Goal: Transaction & Acquisition: Purchase product/service

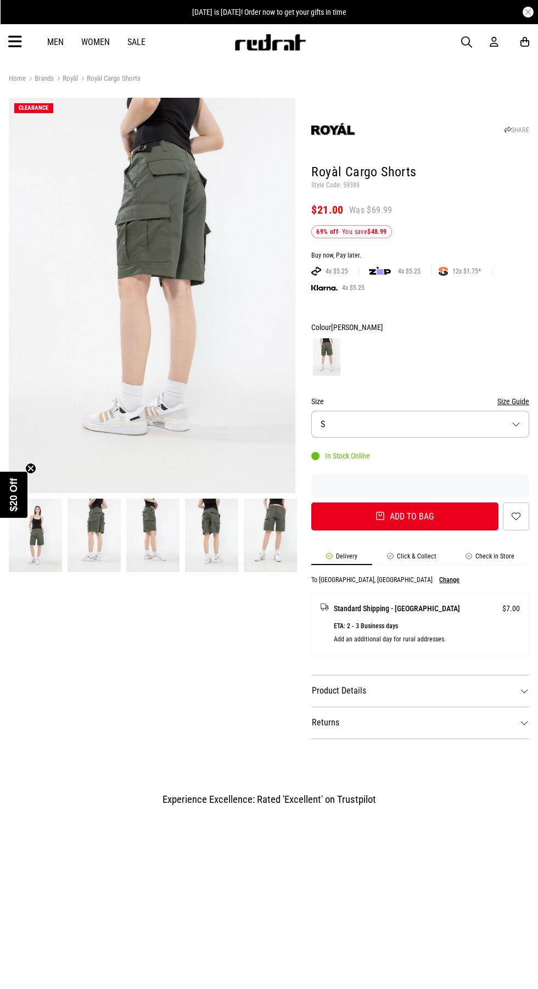
click at [467, 42] on span "button" at bounding box center [466, 42] width 11 height 13
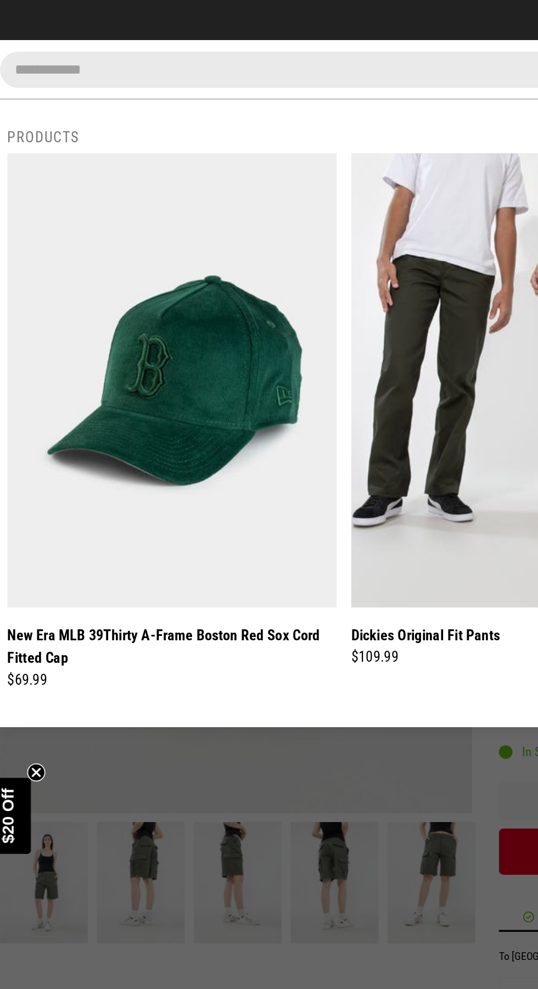
type input "**********"
click at [456, 33] on button "submit" at bounding box center [465, 42] width 19 height 19
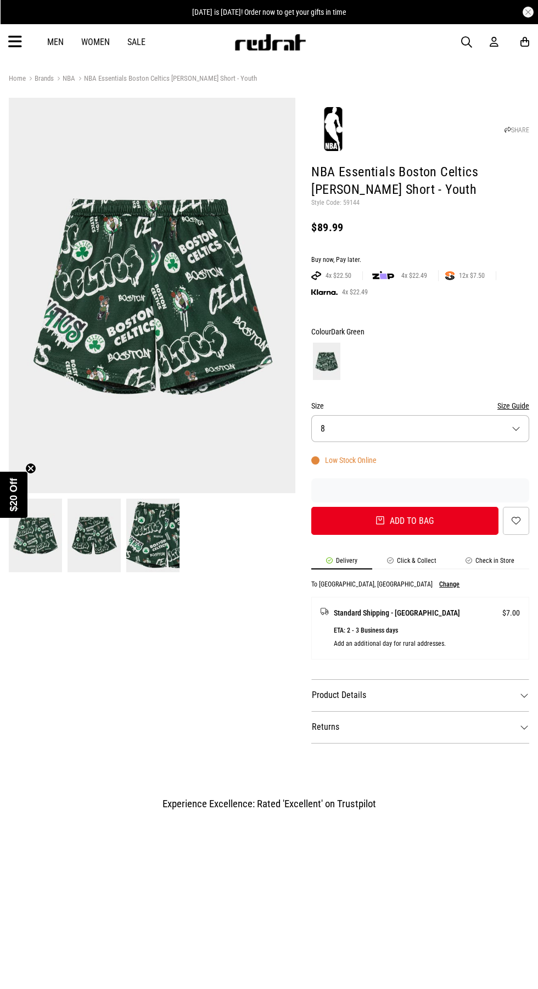
click at [192, 411] on img at bounding box center [152, 295] width 287 height 395
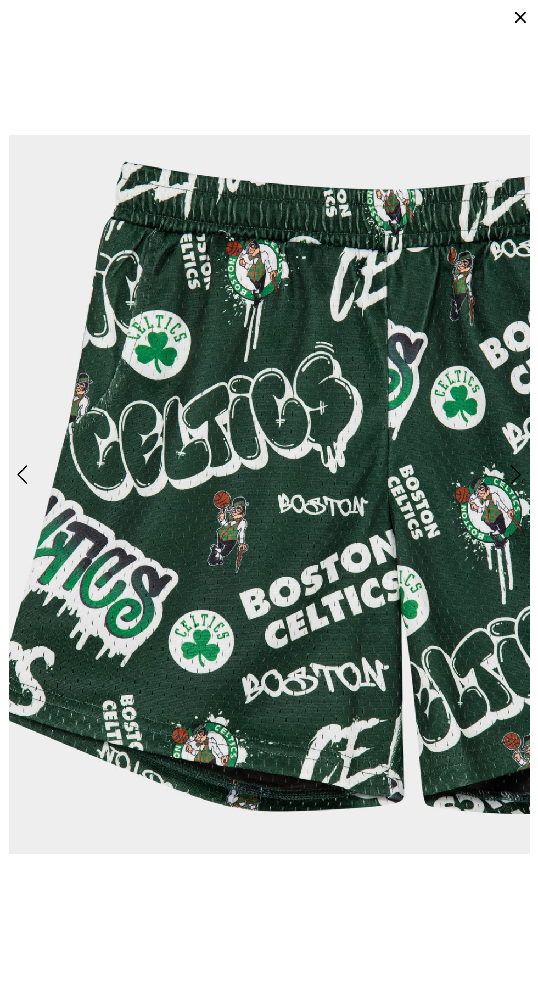
click at [121, 224] on img at bounding box center [269, 495] width 521 height 972
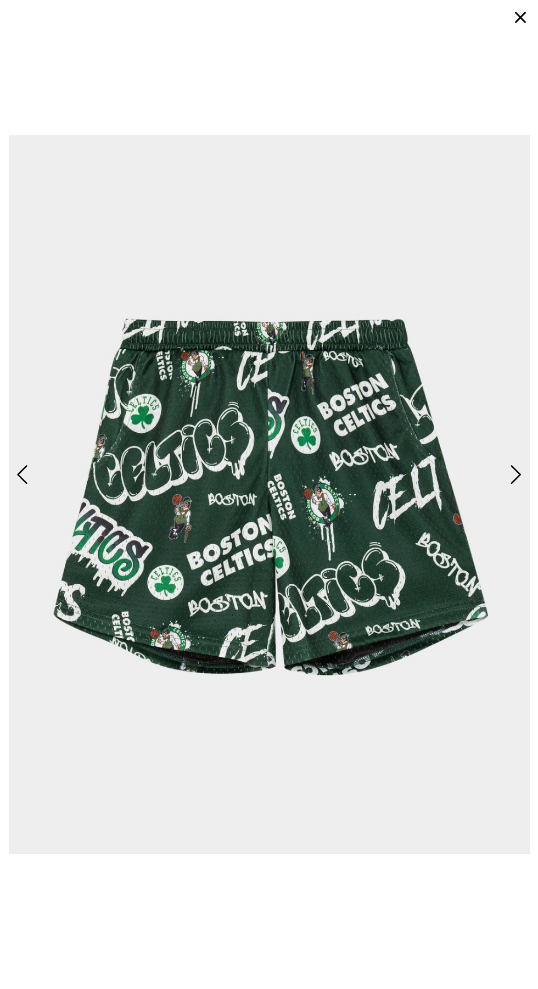
click at [204, 395] on img at bounding box center [269, 495] width 521 height 972
click at [94, 377] on img at bounding box center [269, 495] width 521 height 972
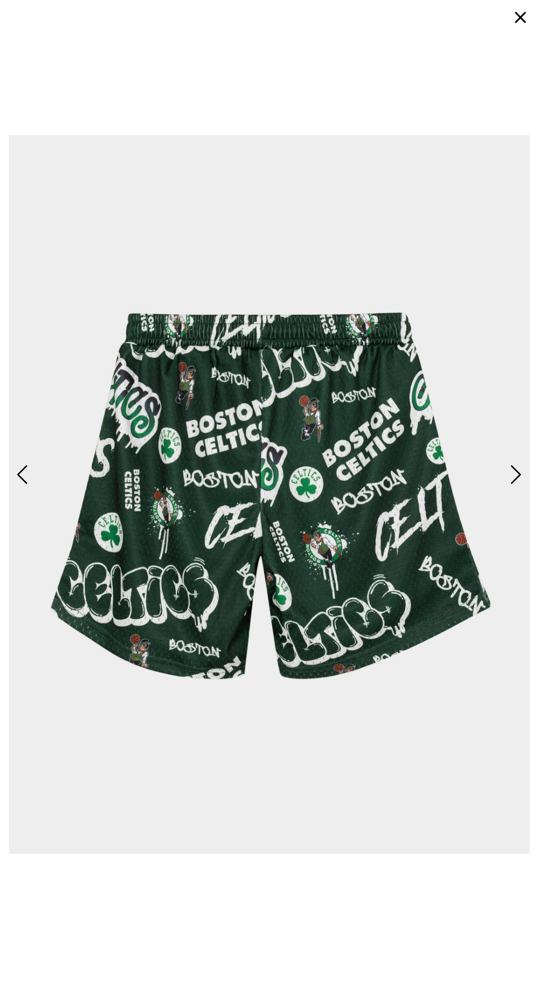
click at [193, 389] on img at bounding box center [269, 495] width 521 height 972
click at [200, 389] on img at bounding box center [269, 495] width 521 height 972
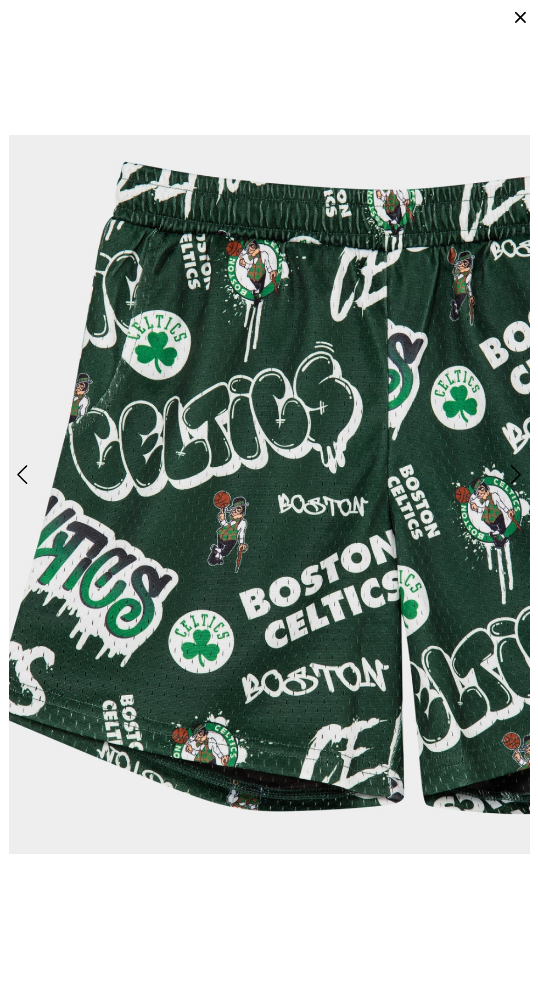
click at [501, 19] on img at bounding box center [269, 495] width 521 height 972
click at [520, 17] on button "button" at bounding box center [521, 17] width 26 height 26
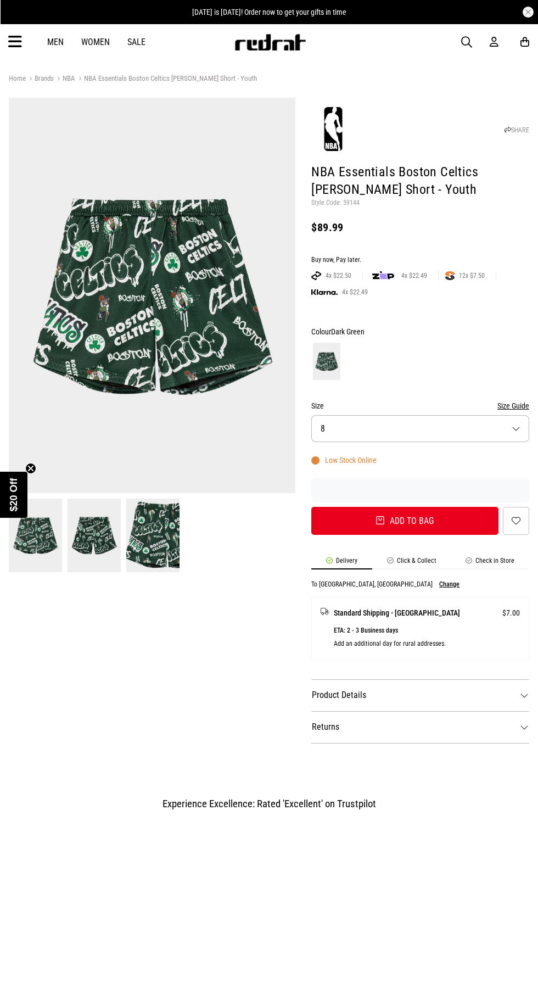
click at [466, 41] on span "button" at bounding box center [466, 42] width 11 height 13
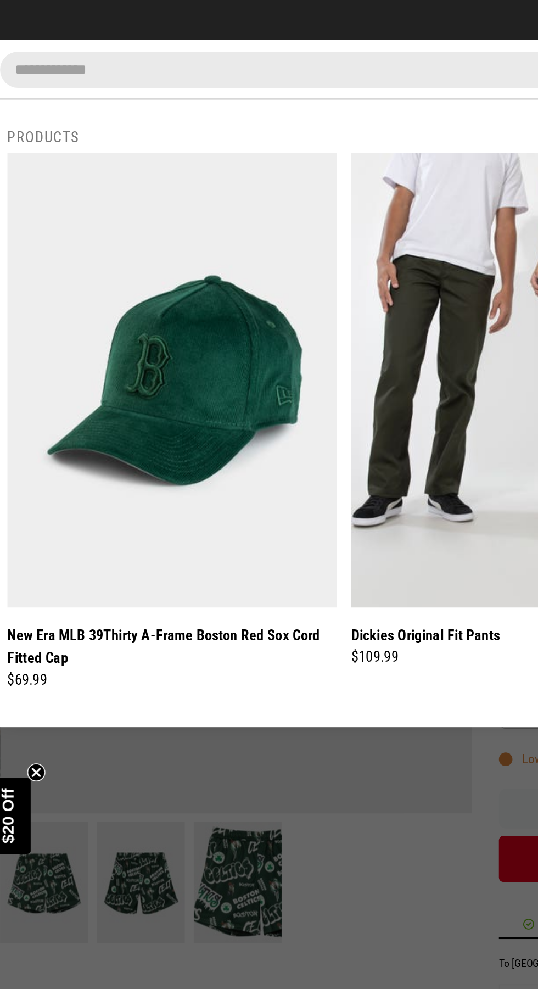
type input "**********"
click at [456, 33] on button "submit" at bounding box center [465, 42] width 19 height 19
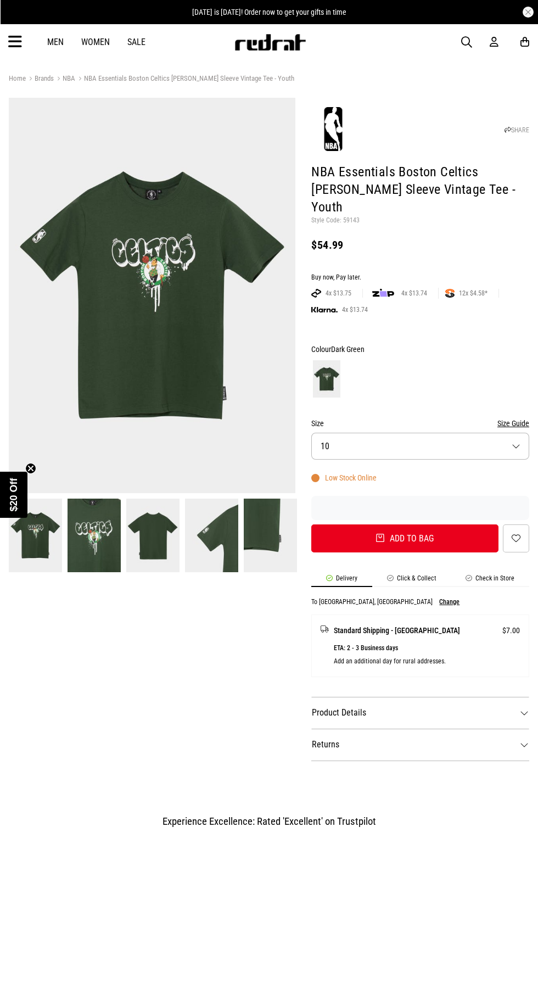
click at [113, 361] on img at bounding box center [152, 295] width 287 height 395
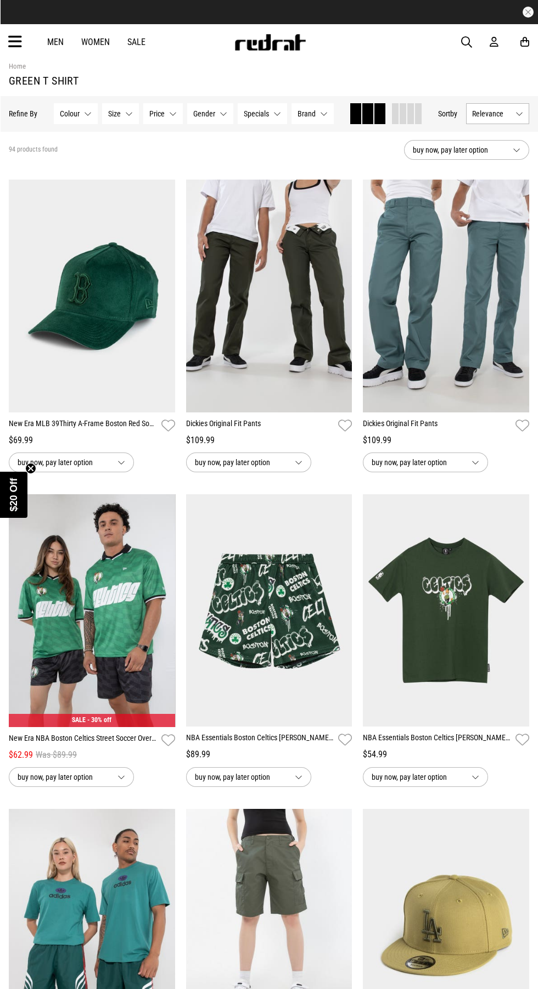
scroll to position [83, 0]
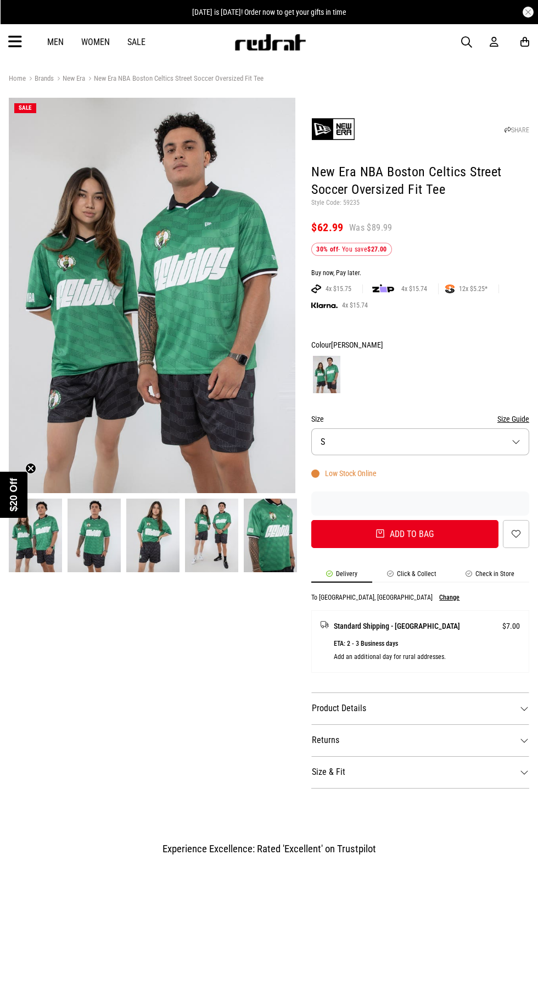
click at [236, 420] on img at bounding box center [152, 295] width 287 height 395
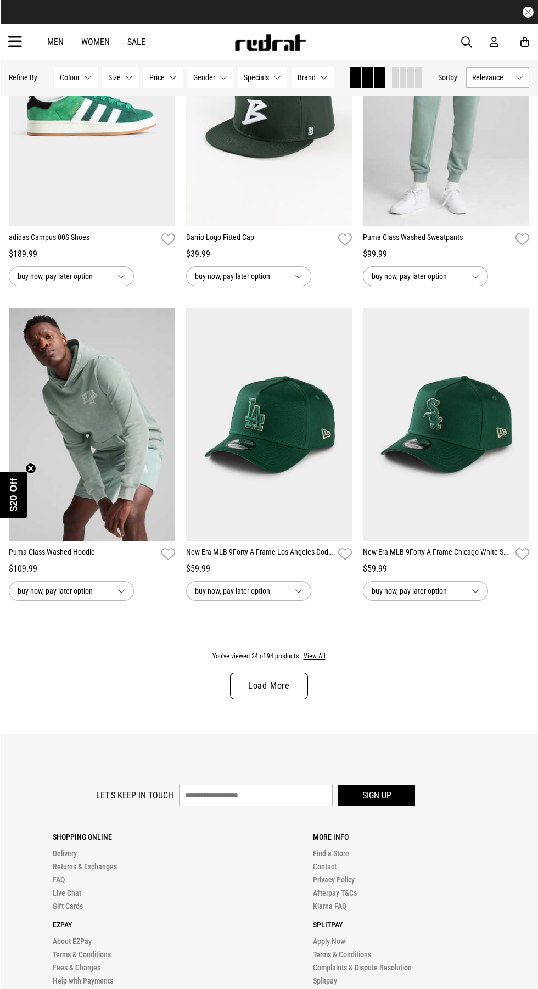
scroll to position [2088, 0]
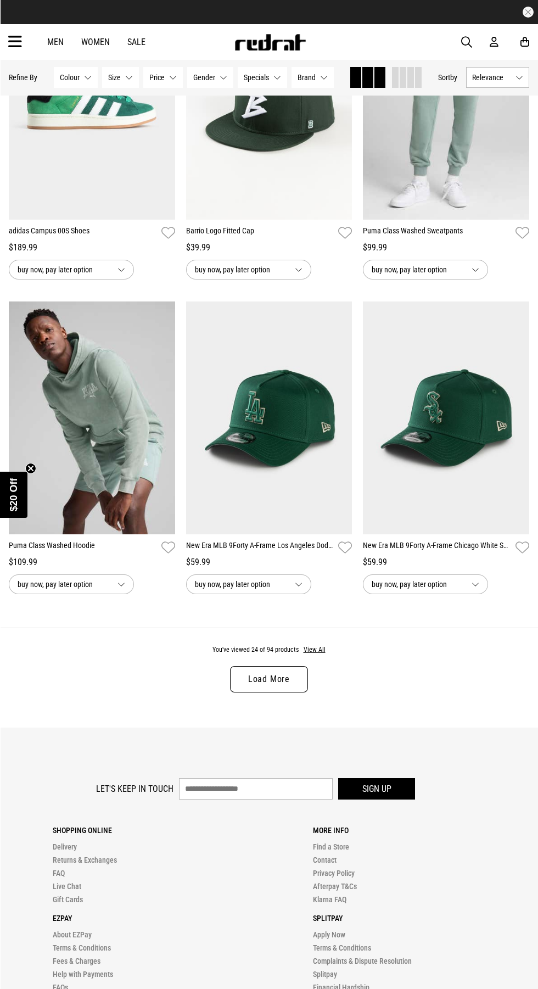
click at [294, 681] on link "Load More" at bounding box center [269, 679] width 78 height 26
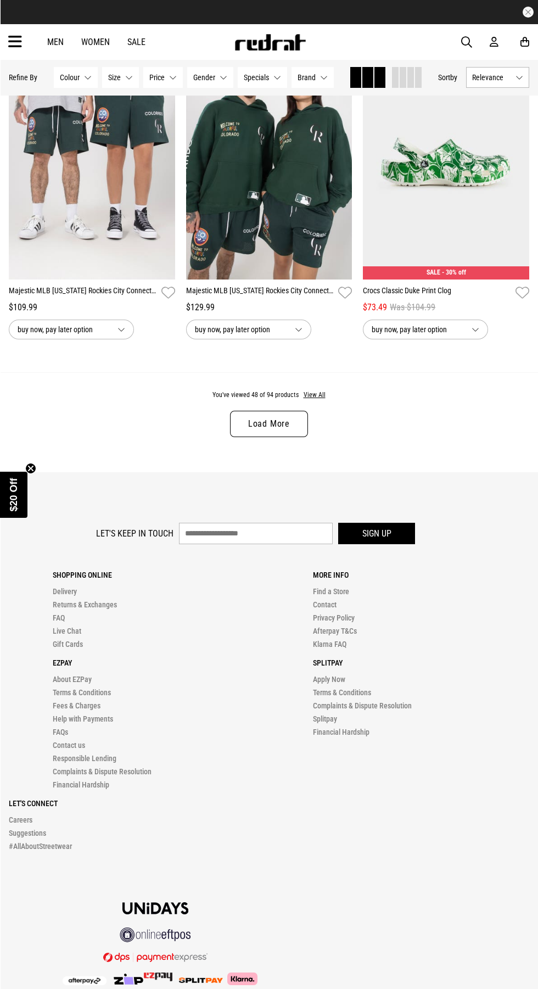
scroll to position [4819, 0]
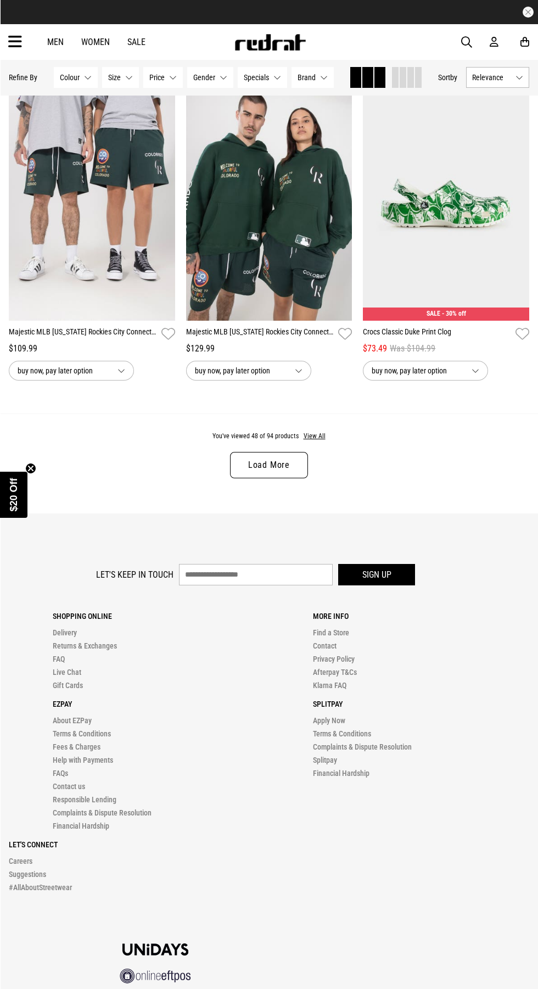
click at [287, 461] on link "Load More" at bounding box center [269, 465] width 78 height 26
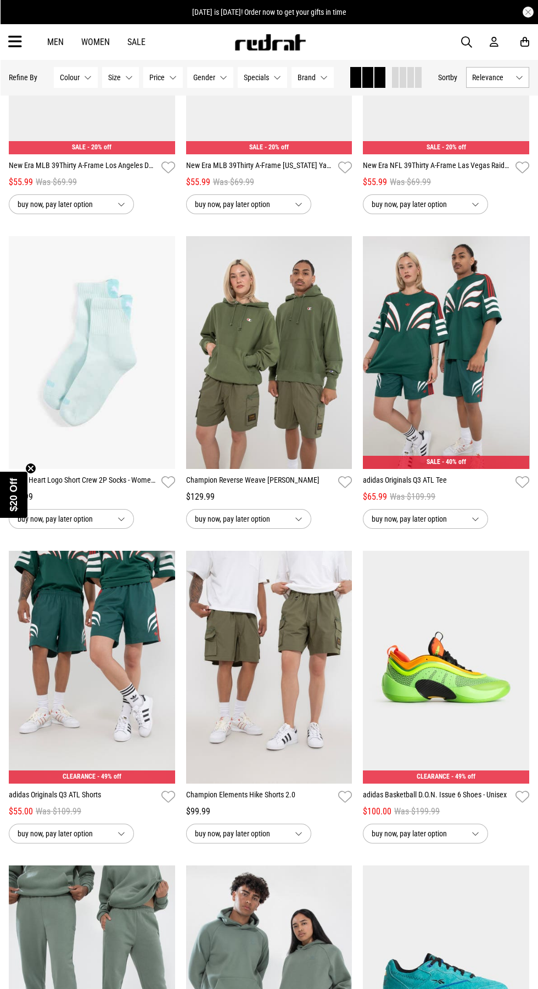
scroll to position [6583, 0]
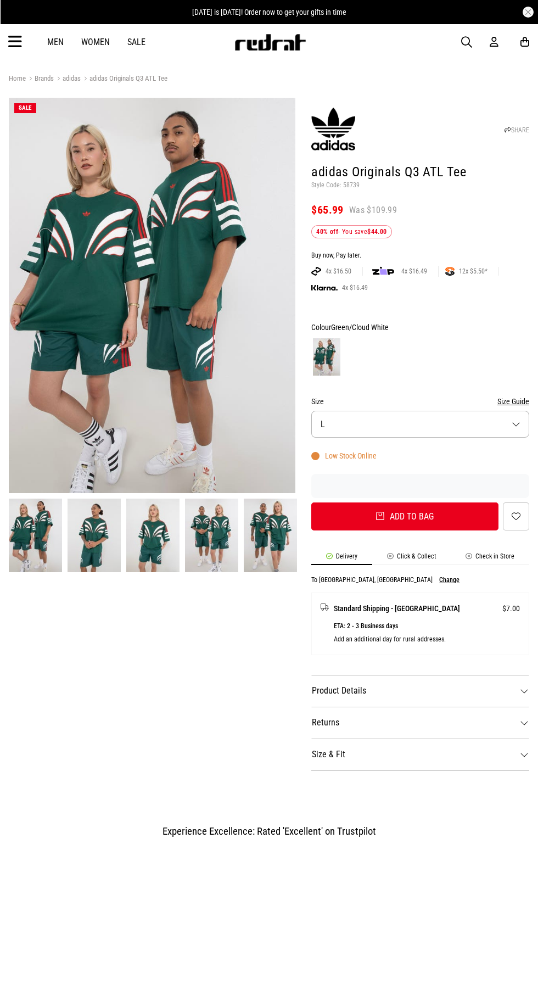
click at [83, 415] on img at bounding box center [152, 295] width 287 height 395
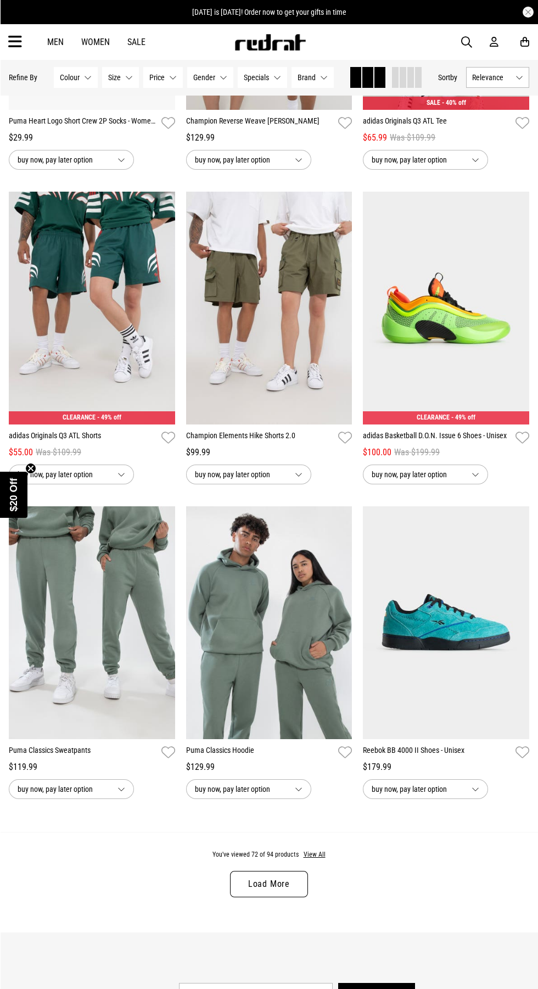
click at [242, 885] on link "Load More" at bounding box center [269, 884] width 78 height 26
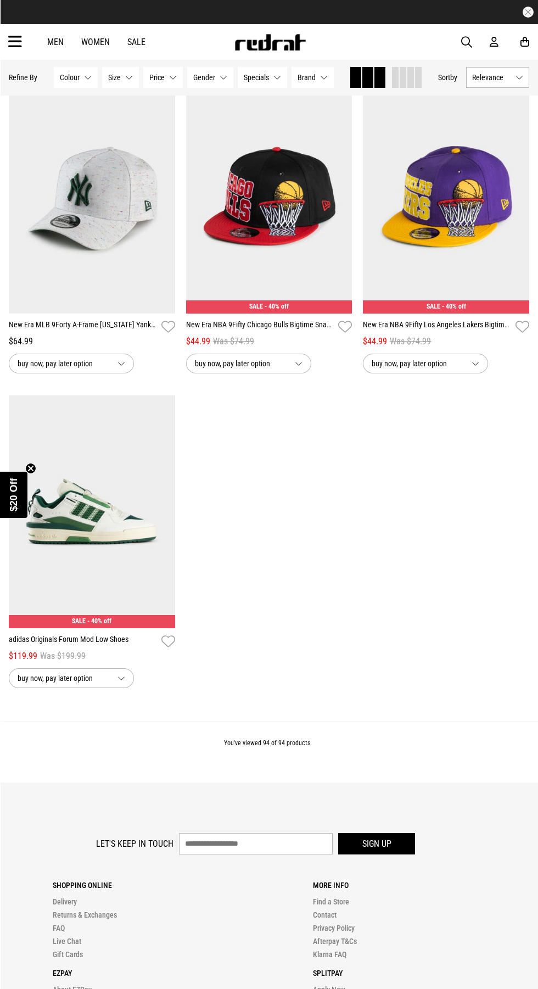
scroll to position [4595, 0]
